Goal: Transaction & Acquisition: Download file/media

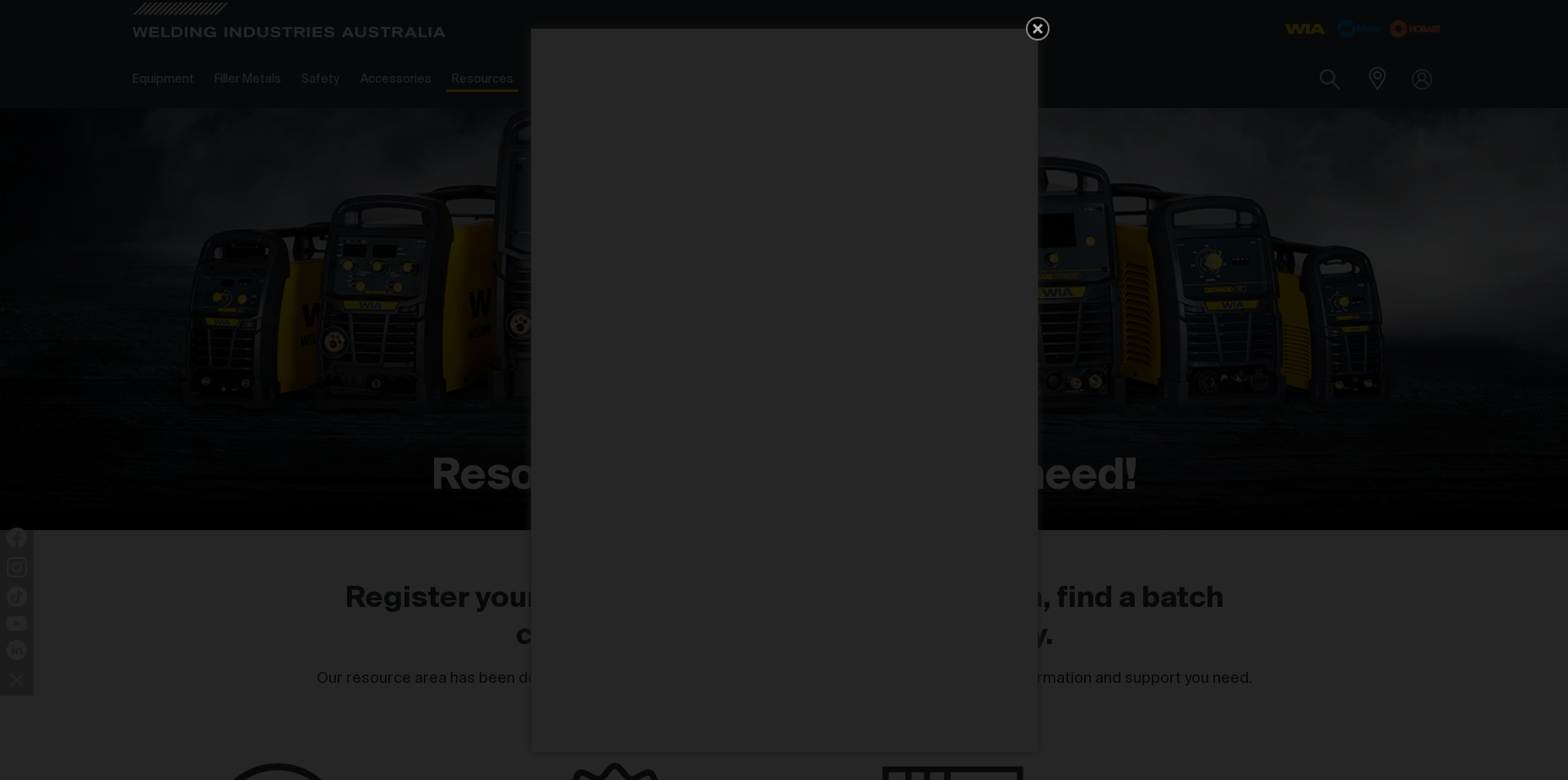
click at [1040, 26] on icon "Get 5 WIA Welding Guides Free!" at bounding box center [1038, 29] width 10 height 10
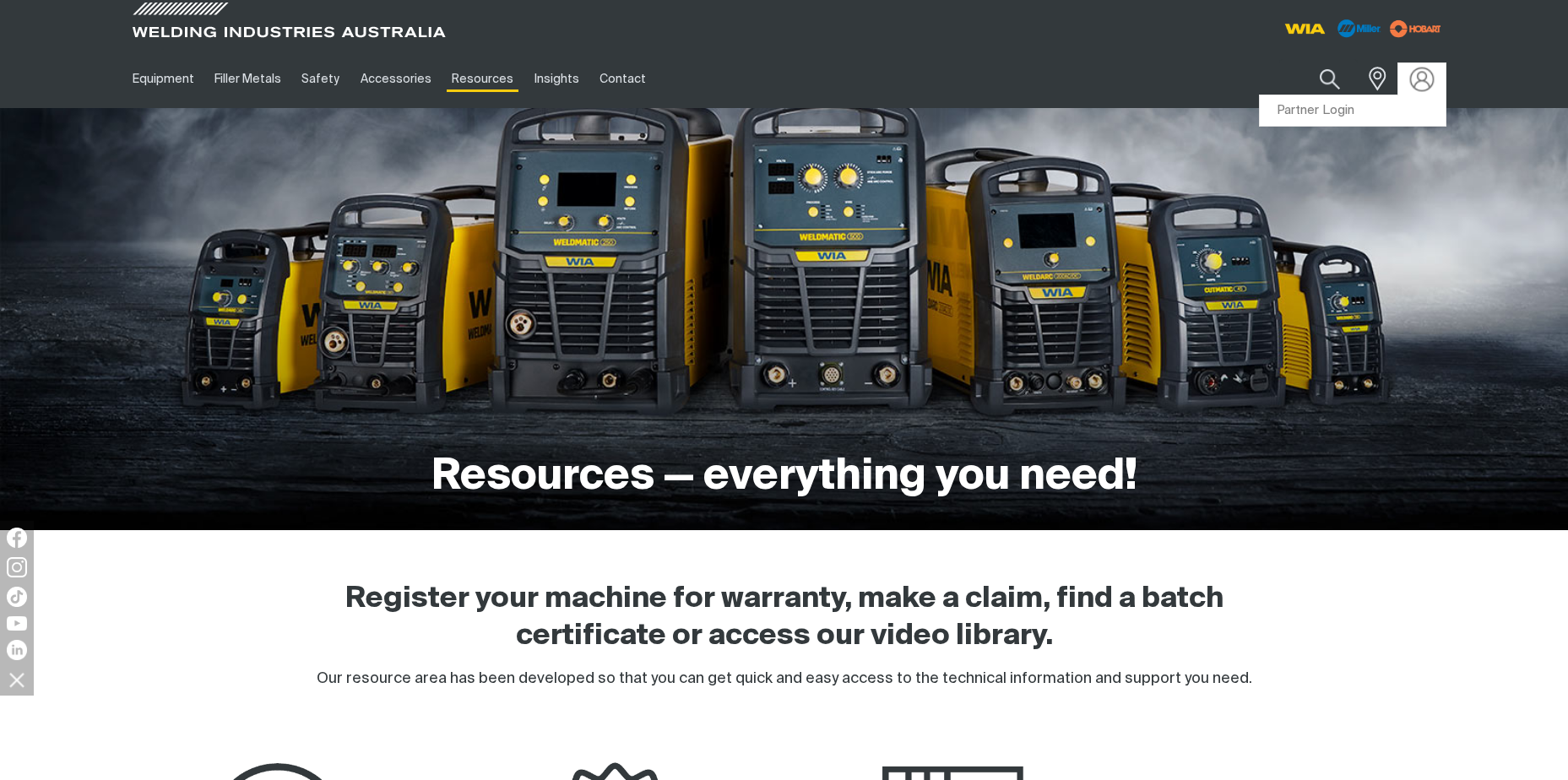
click at [1420, 90] on img at bounding box center [1421, 79] width 25 height 25
click at [1332, 106] on link "Partner Login" at bounding box center [1353, 111] width 186 height 32
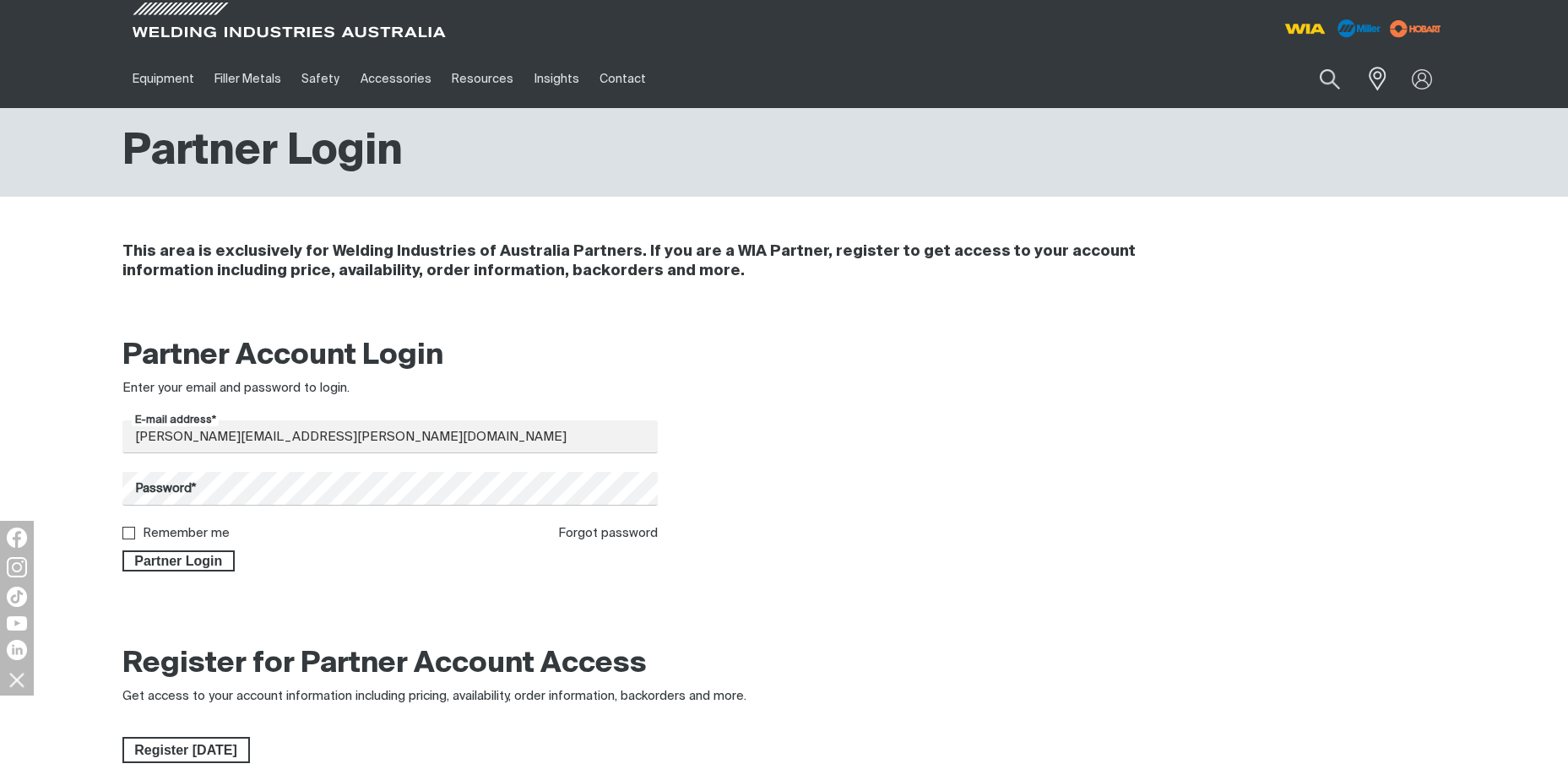
type input "stuart.klar@boc.com"
click at [122, 550] on button "Partner Login" at bounding box center [178, 562] width 114 height 22
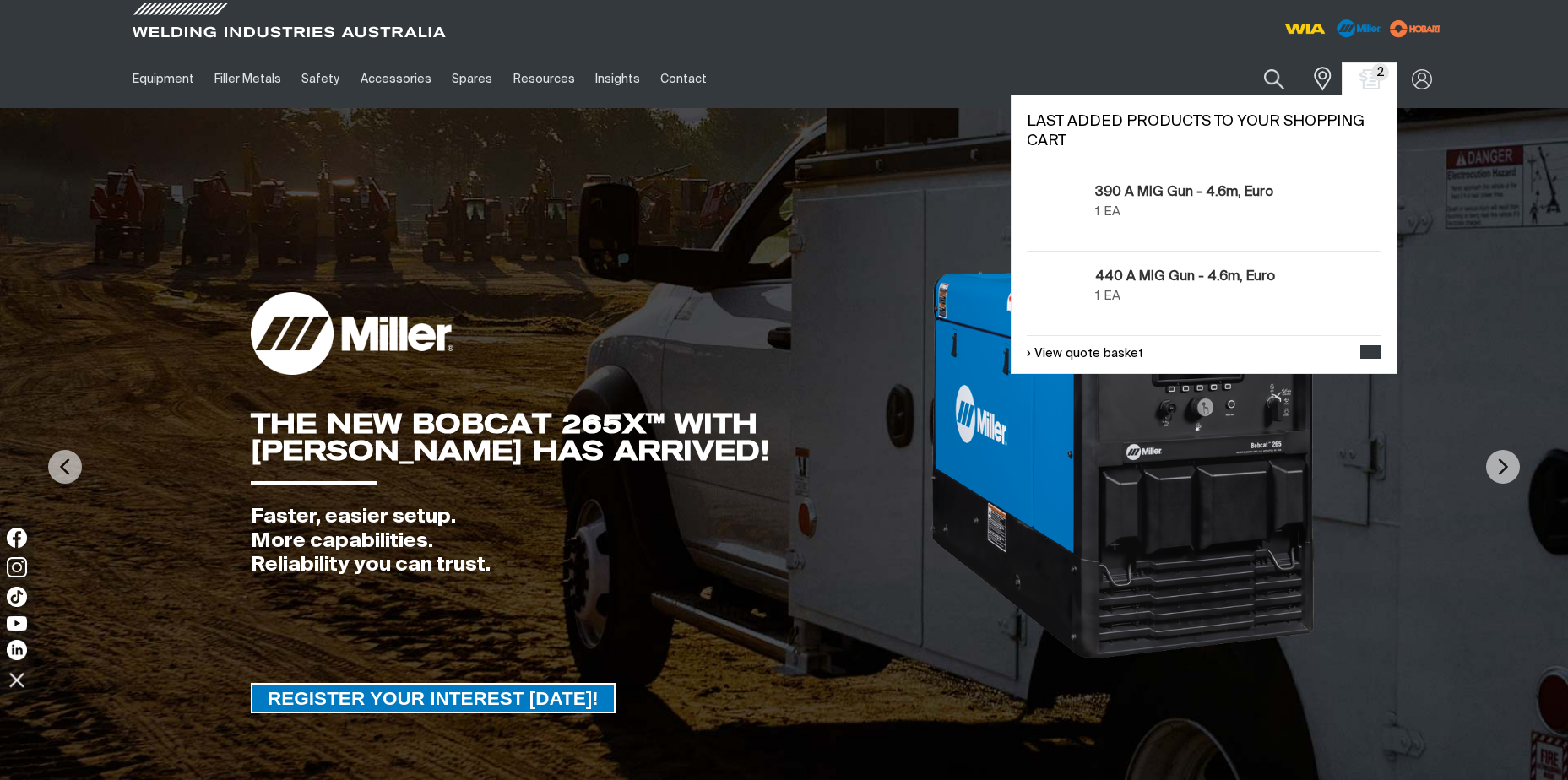
click at [1375, 70] on span "2" at bounding box center [1379, 72] width 18 height 18
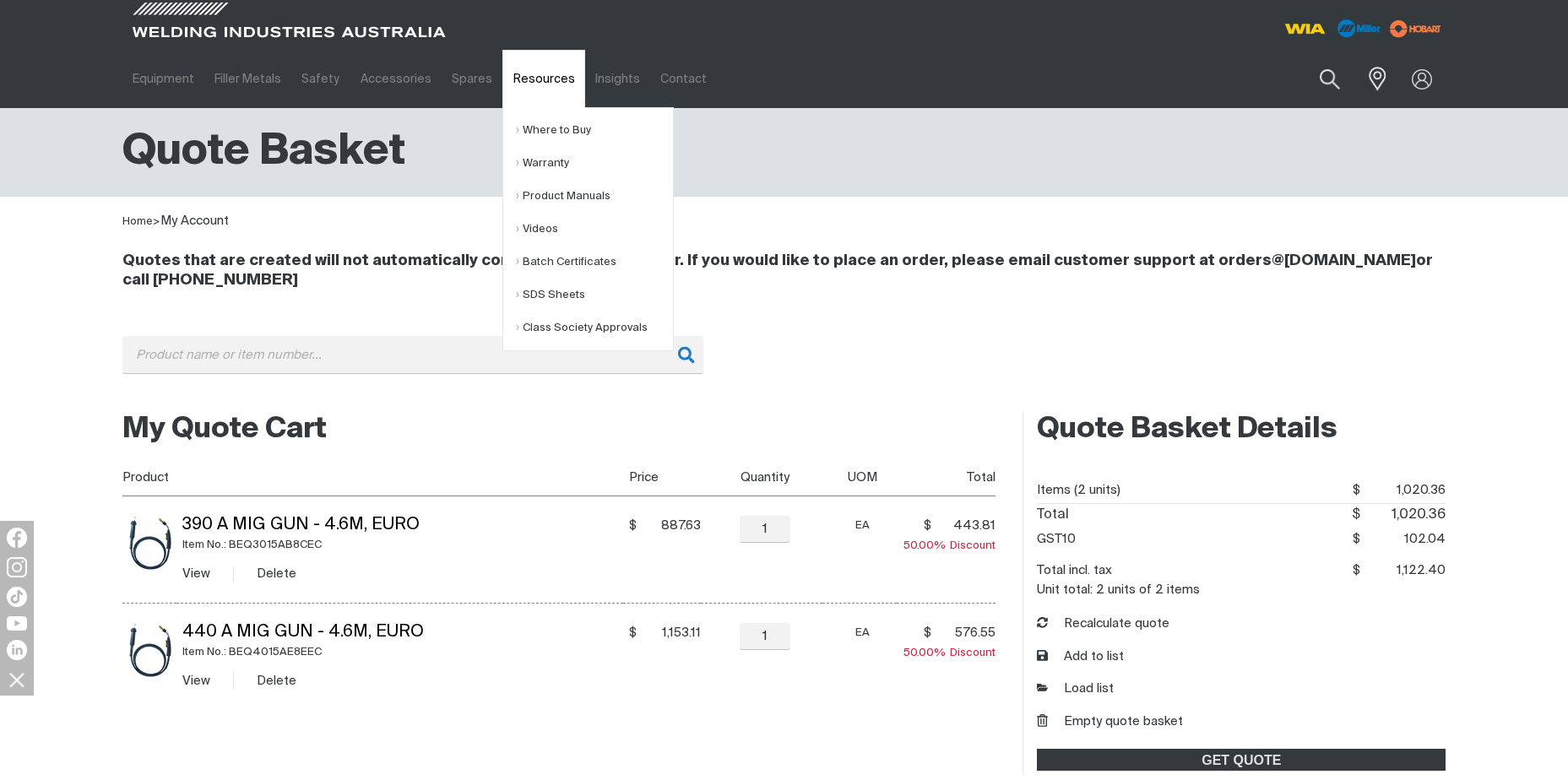
click at [519, 80] on link "Resources" at bounding box center [543, 79] width 82 height 58
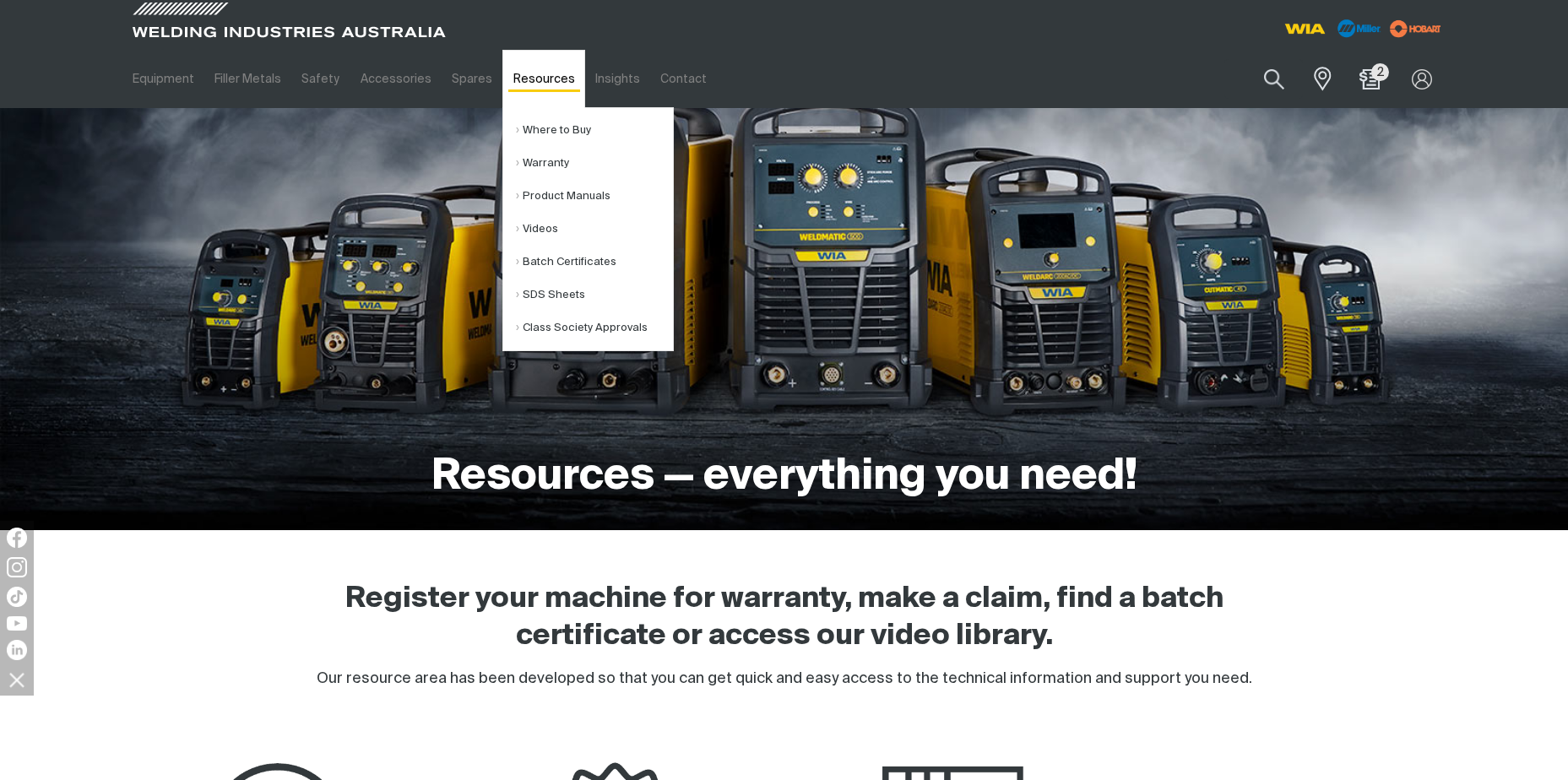
click at [528, 78] on link "Resources" at bounding box center [543, 79] width 82 height 58
click at [519, 192] on link "Product Manuals" at bounding box center [594, 196] width 157 height 33
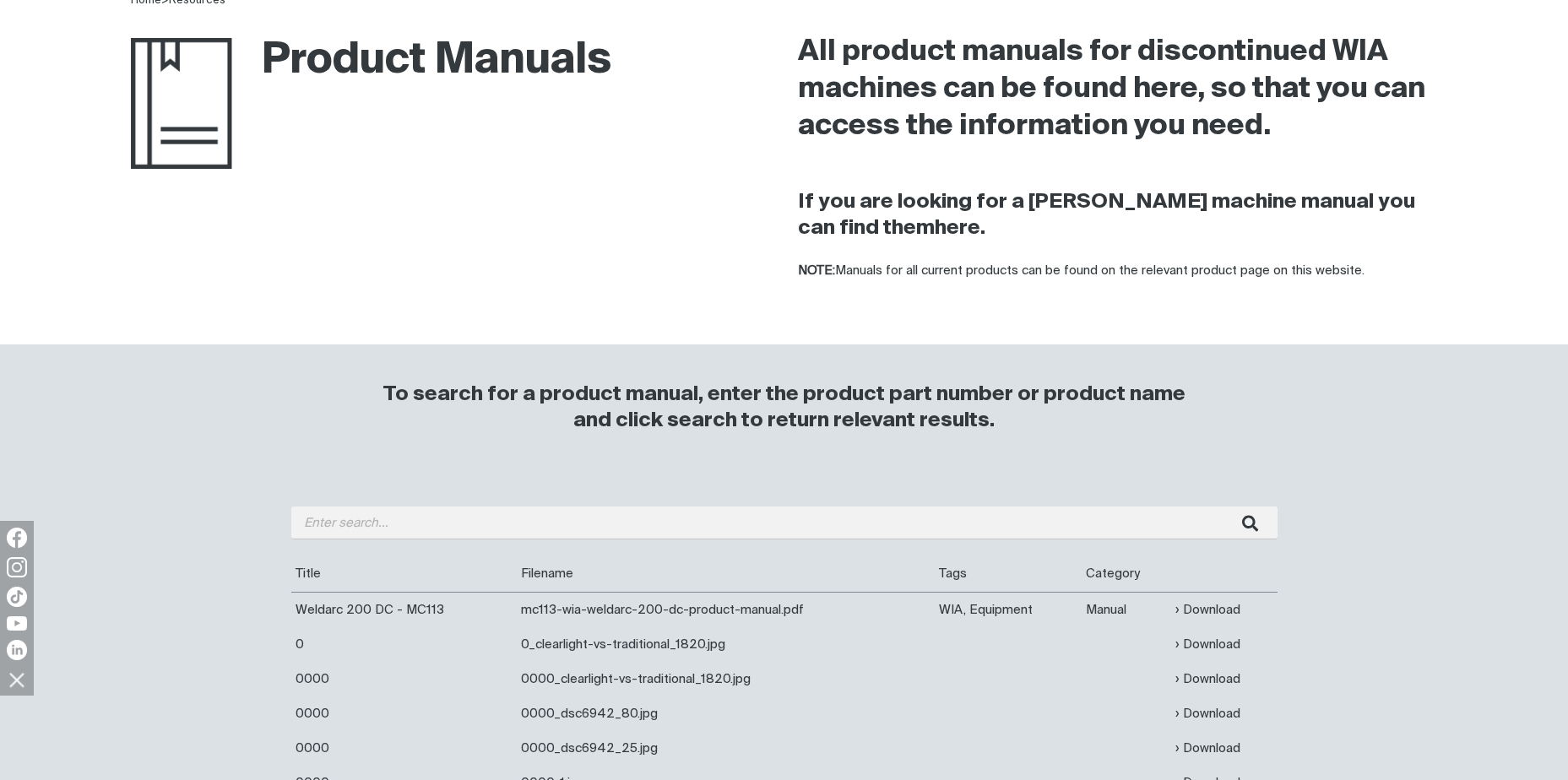
scroll to position [169, 0]
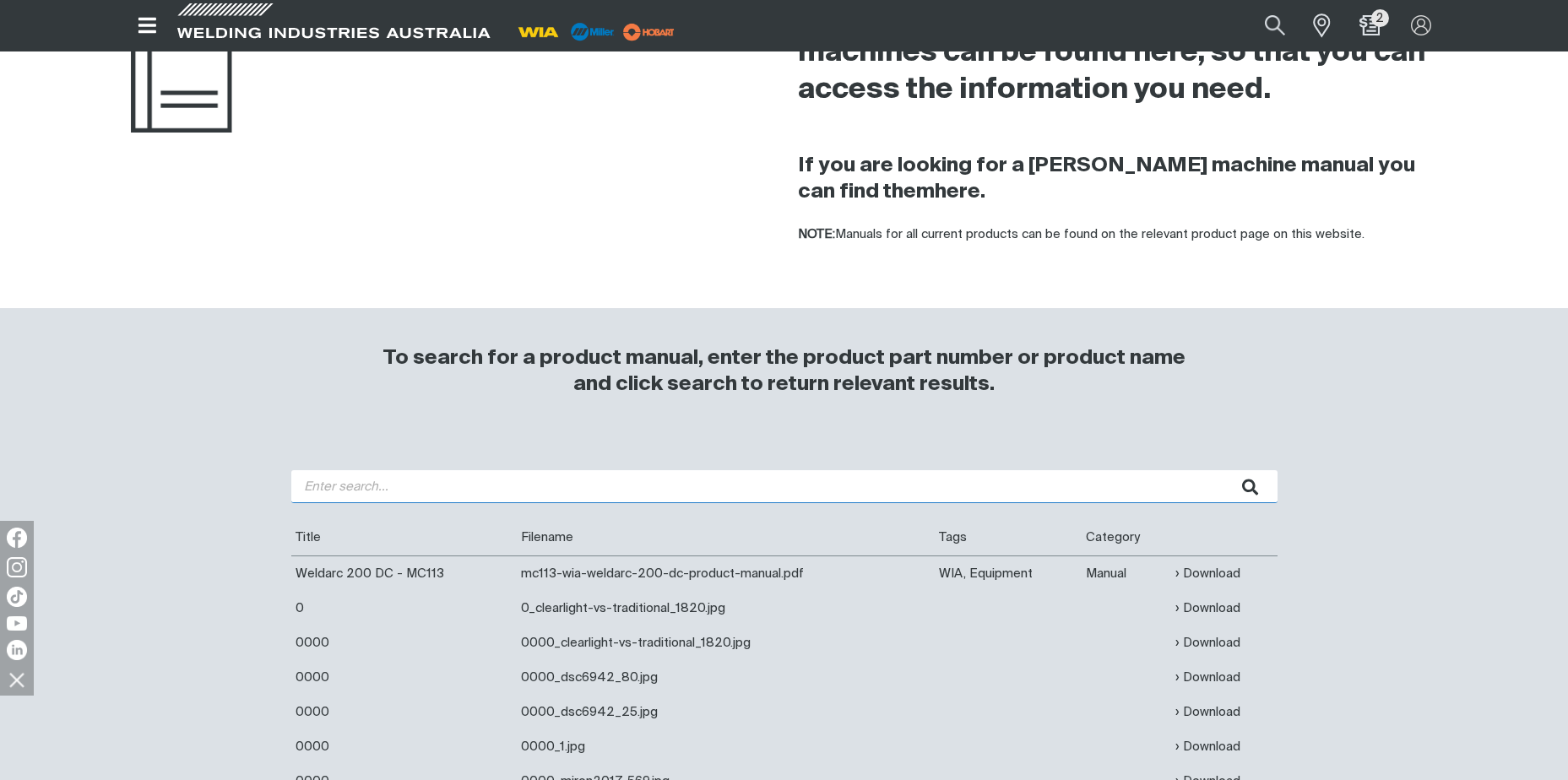
click at [716, 485] on input "search" at bounding box center [784, 486] width 986 height 33
click at [1224, 470] on button "submit" at bounding box center [1250, 486] width 53 height 33
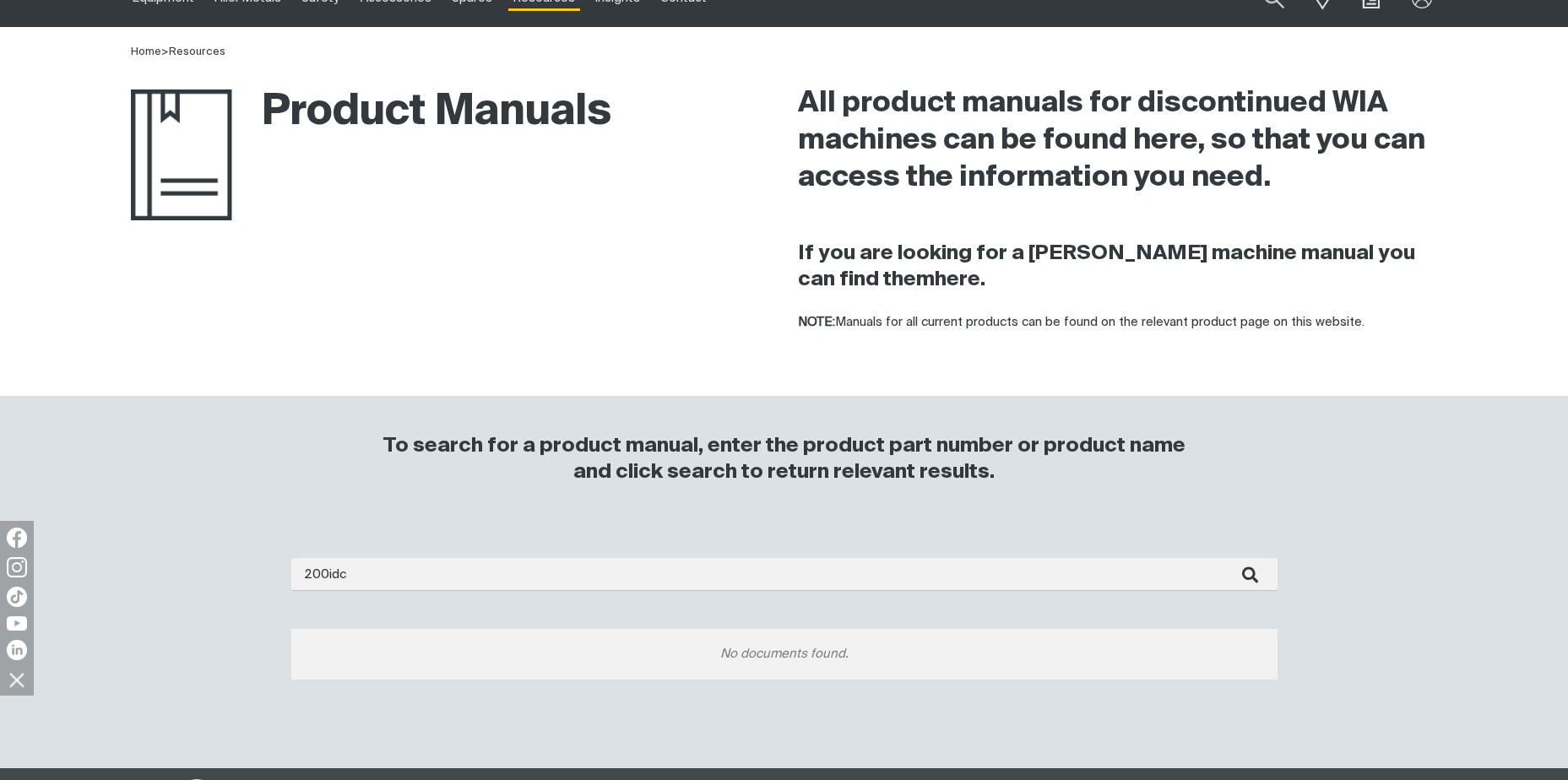
scroll to position [169, 0]
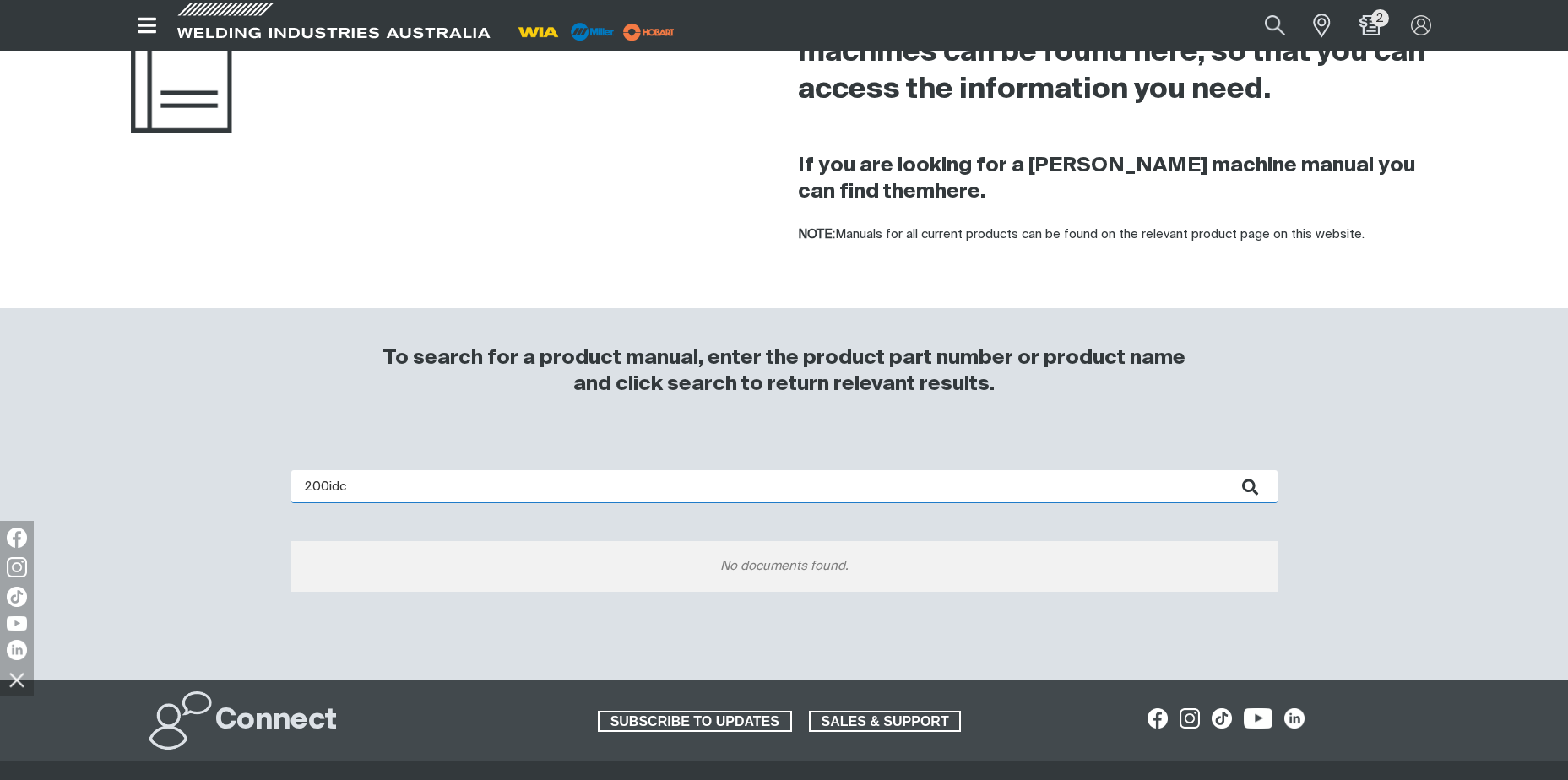
click at [380, 484] on input "200idc" at bounding box center [784, 486] width 986 height 33
type input "200i"
click at [1224, 470] on button "submit" at bounding box center [1250, 486] width 53 height 33
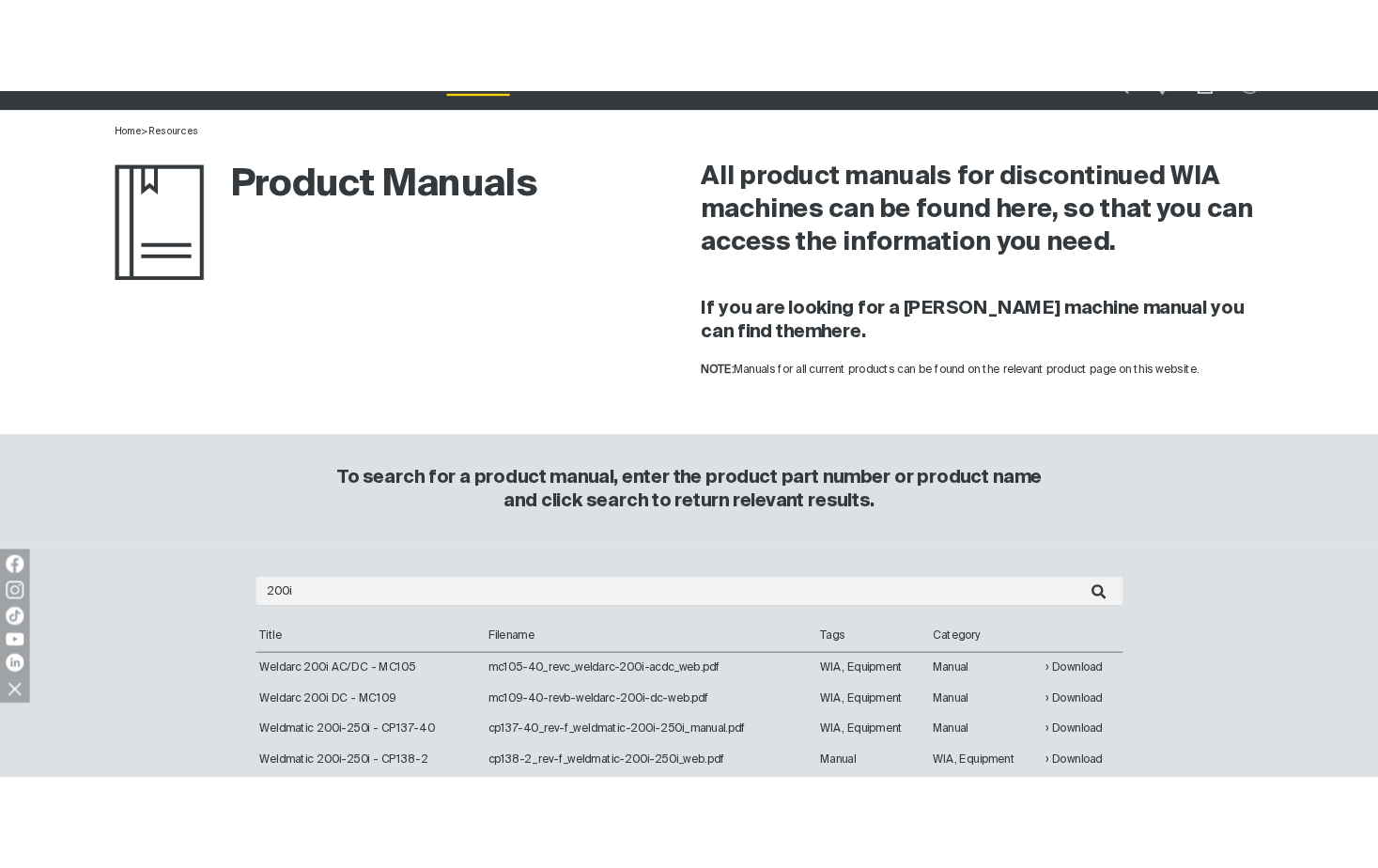
scroll to position [188, 0]
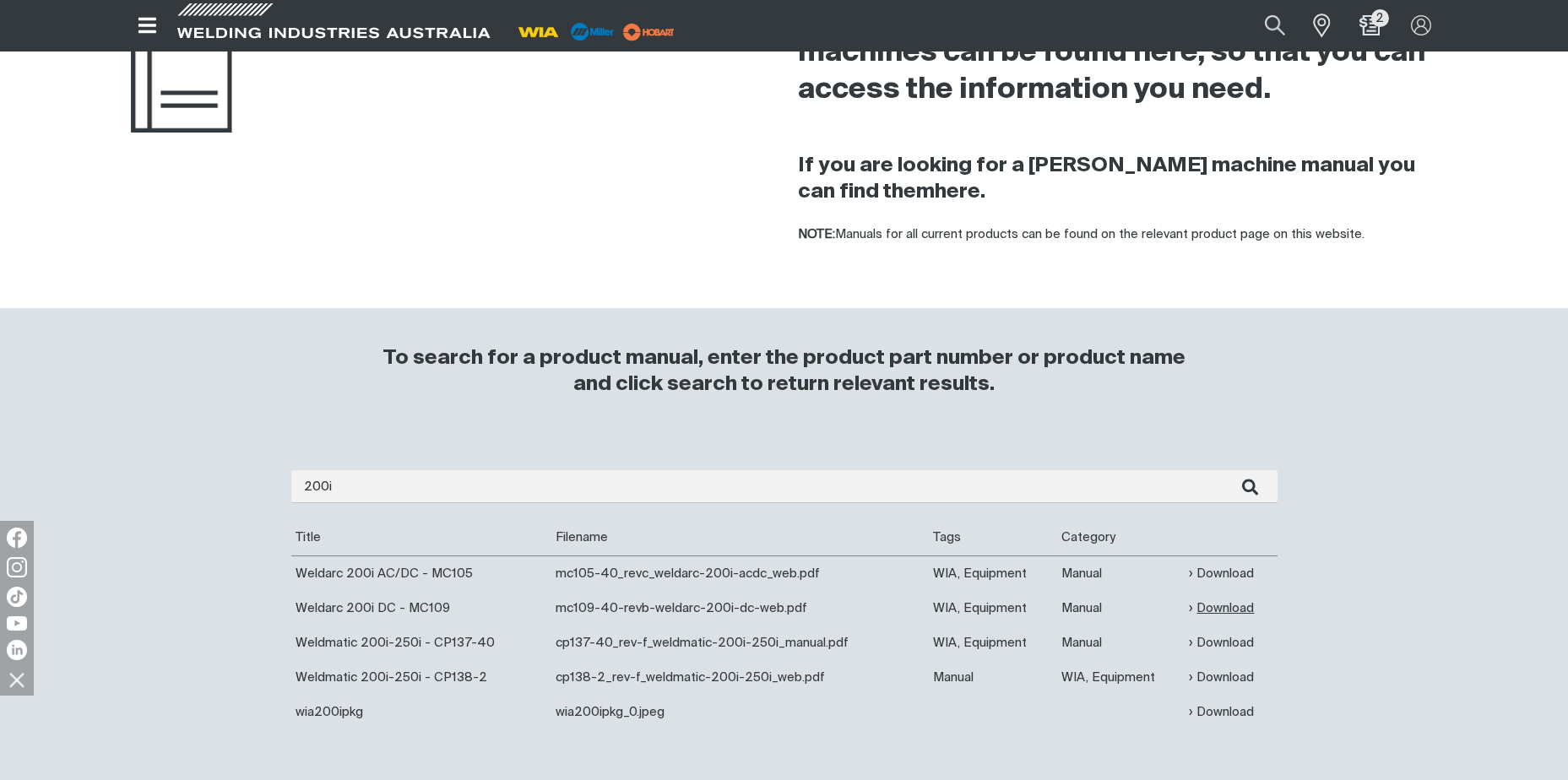
click at [1213, 609] on link "Download" at bounding box center [1221, 608] width 65 height 20
